Goal: Task Accomplishment & Management: Use online tool/utility

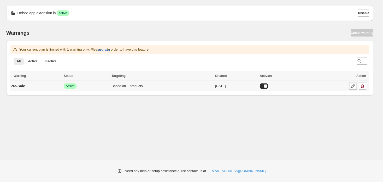
click at [353, 87] on icon at bounding box center [352, 86] width 3 height 3
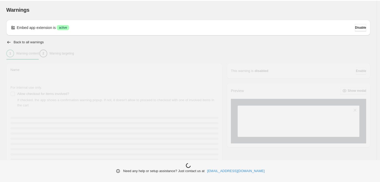
type input "********"
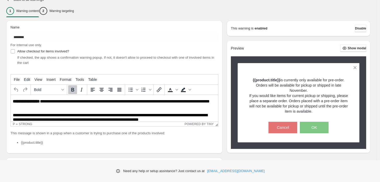
scroll to position [1, 0]
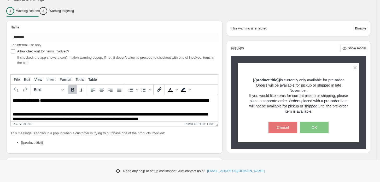
click at [195, 101] on p "**********" at bounding box center [114, 103] width 202 height 10
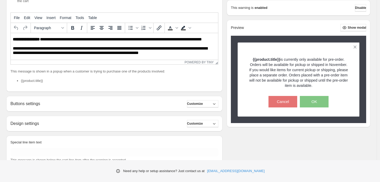
scroll to position [123, 0]
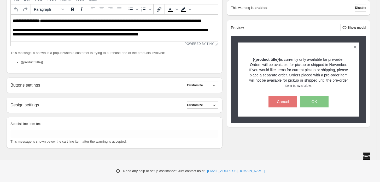
click at [368, 157] on span "Save" at bounding box center [366, 156] width 7 height 4
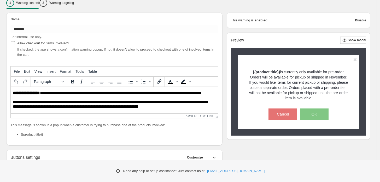
scroll to position [48, 0]
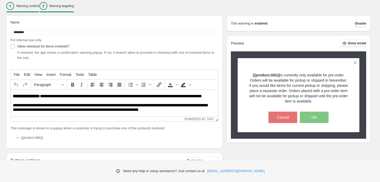
click at [67, 7] on p "Warning targeting" at bounding box center [61, 6] width 25 height 4
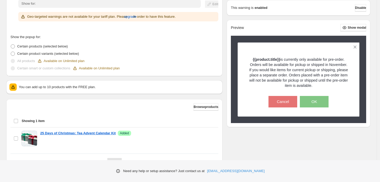
scroll to position [105, 0]
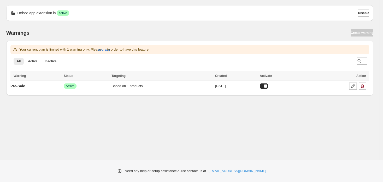
click at [351, 34] on div "Warnings Create warning" at bounding box center [189, 32] width 367 height 7
click at [107, 51] on span "upgrade" at bounding box center [104, 49] width 13 height 5
